Goal: Book appointment/travel/reservation

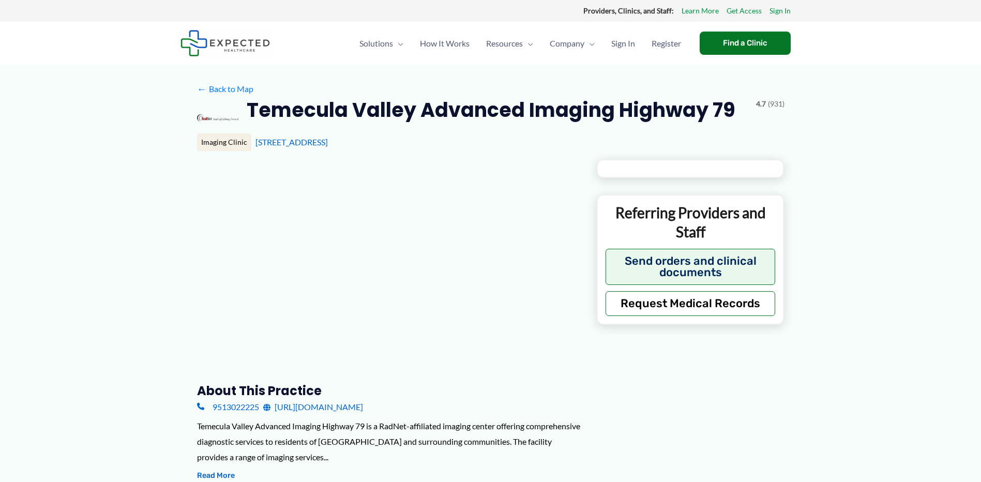
type input "**********"
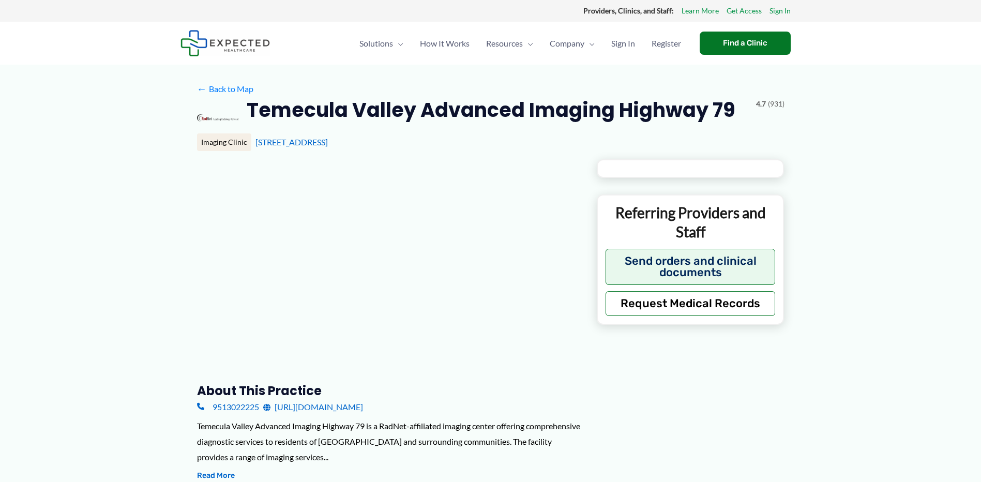
type input "**********"
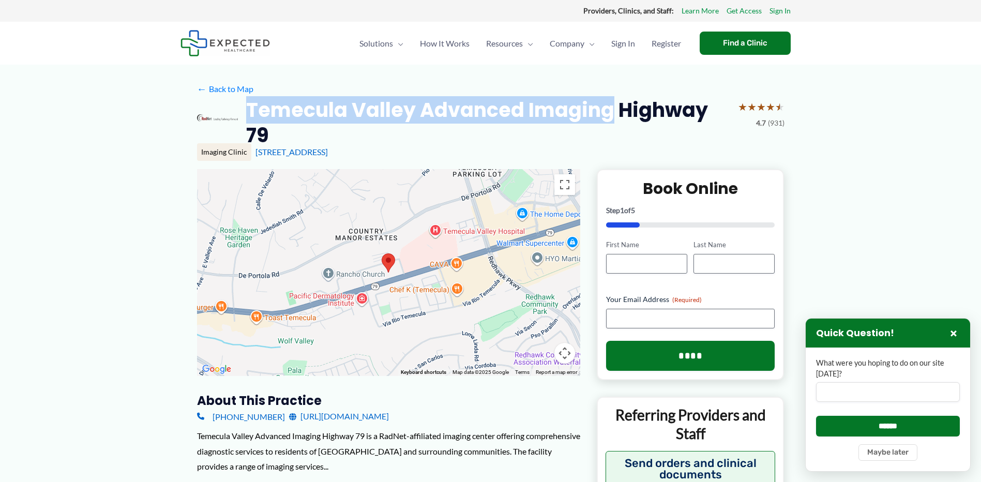
drag, startPoint x: 250, startPoint y: 111, endPoint x: 611, endPoint y: 111, distance: 361.3
click at [611, 111] on h2 "Temecula Valley Advanced Imaging Highway 79" at bounding box center [487, 122] width 483 height 51
